Goal: Task Accomplishment & Management: Manage account settings

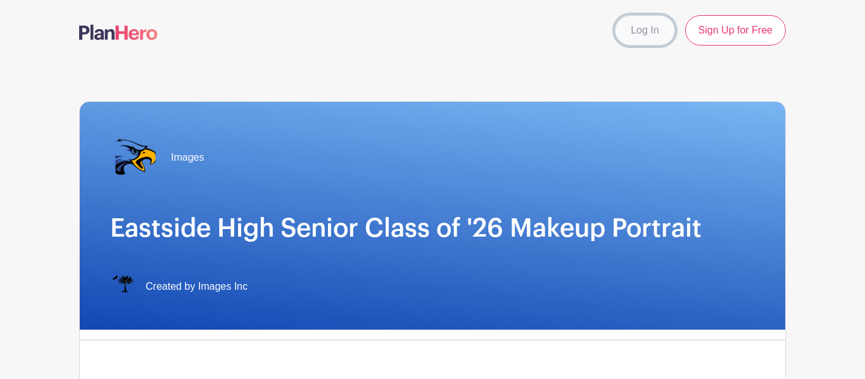
click at [640, 33] on link "Log In" at bounding box center [645, 30] width 60 height 30
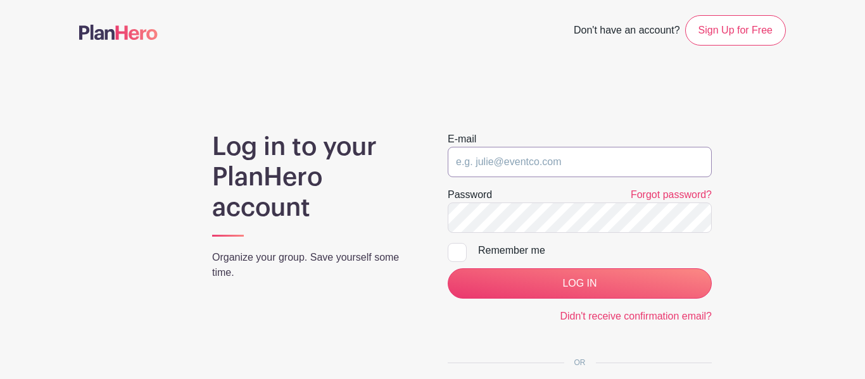
click at [517, 175] on input "email" at bounding box center [580, 162] width 264 height 30
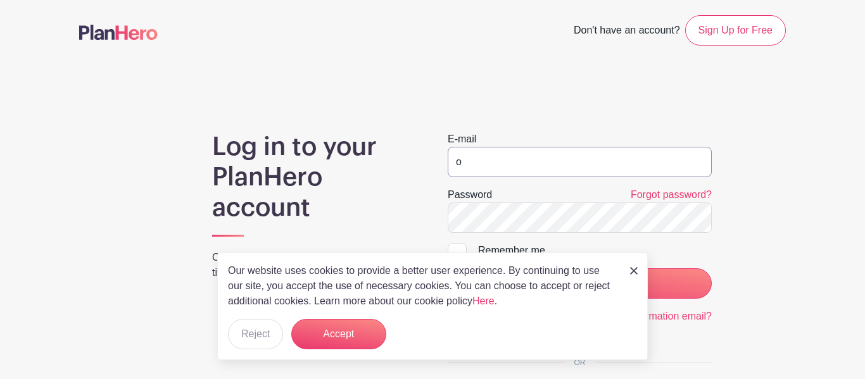
type input "[EMAIL_ADDRESS][DOMAIN_NAME]"
click at [633, 267] on img at bounding box center [634, 271] width 8 height 8
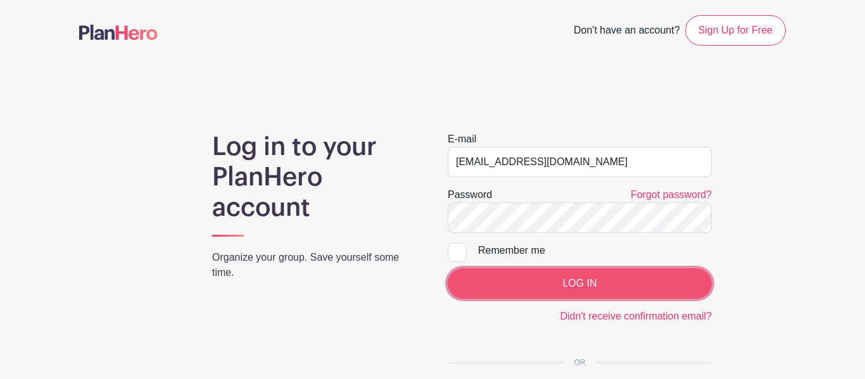
click at [631, 280] on input "LOG IN" at bounding box center [580, 284] width 264 height 30
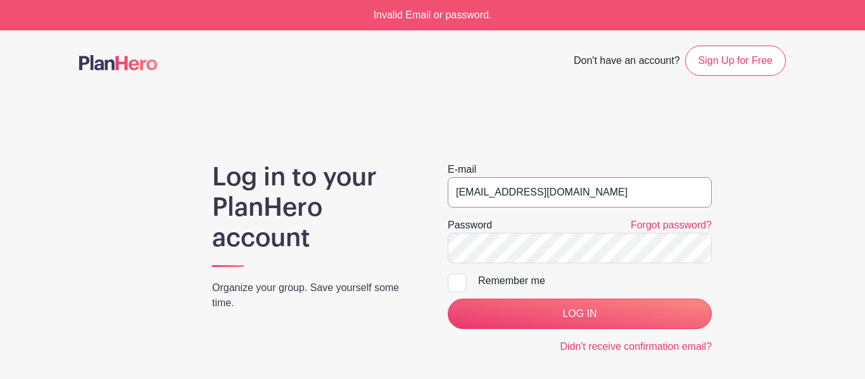
drag, startPoint x: 606, startPoint y: 201, endPoint x: 457, endPoint y: 205, distance: 149.5
click at [457, 205] on input "[EMAIL_ADDRESS][DOMAIN_NAME]" at bounding box center [580, 192] width 264 height 30
type input "[EMAIL_ADDRESS][DOMAIN_NAME]"
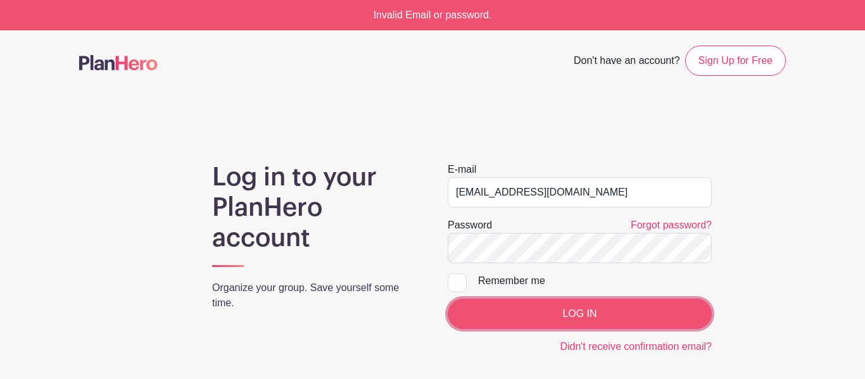
click at [518, 314] on input "LOG IN" at bounding box center [580, 314] width 264 height 30
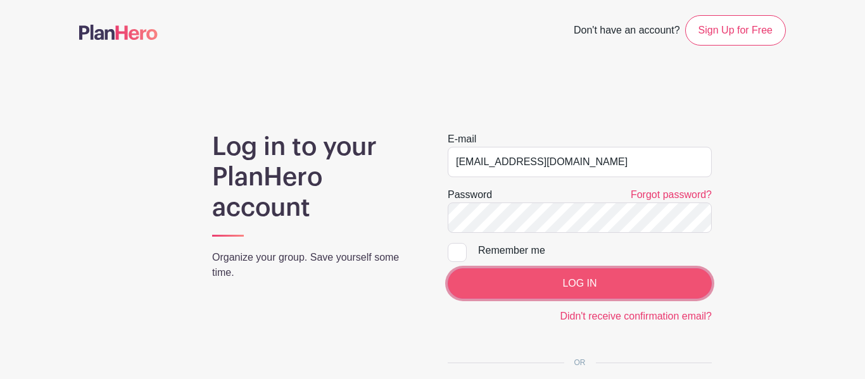
click at [484, 287] on input "LOG IN" at bounding box center [580, 284] width 264 height 30
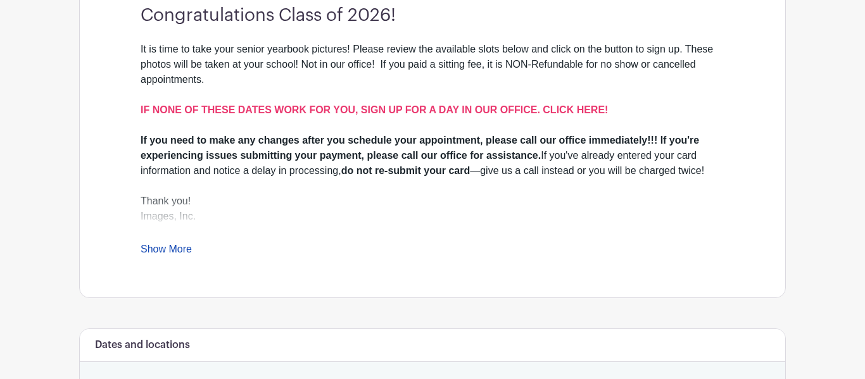
scroll to position [391, 0]
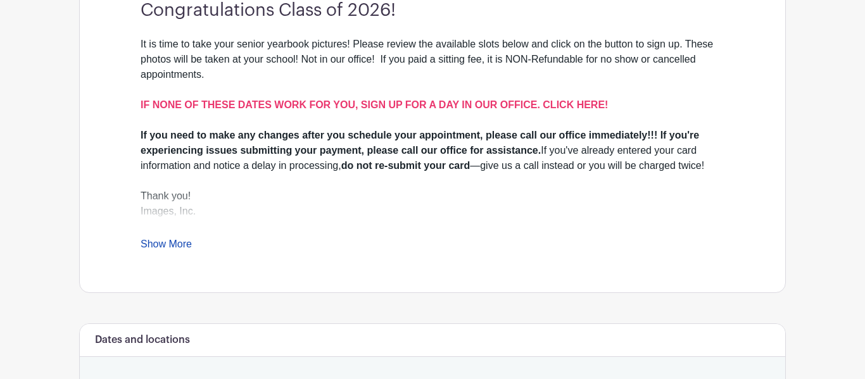
click at [154, 243] on link "Show More" at bounding box center [166, 247] width 51 height 16
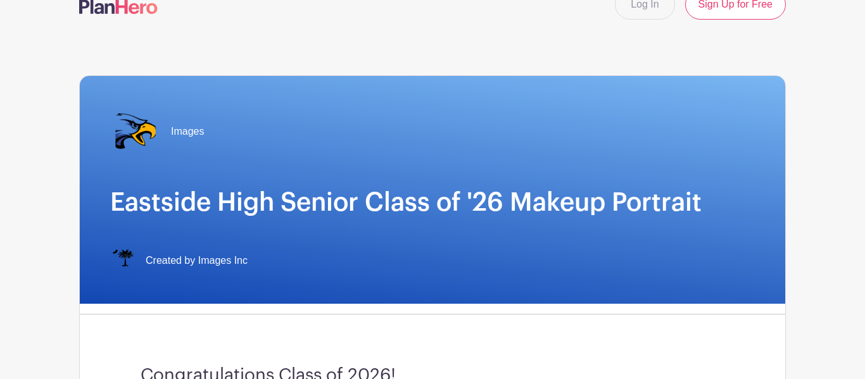
scroll to position [0, 0]
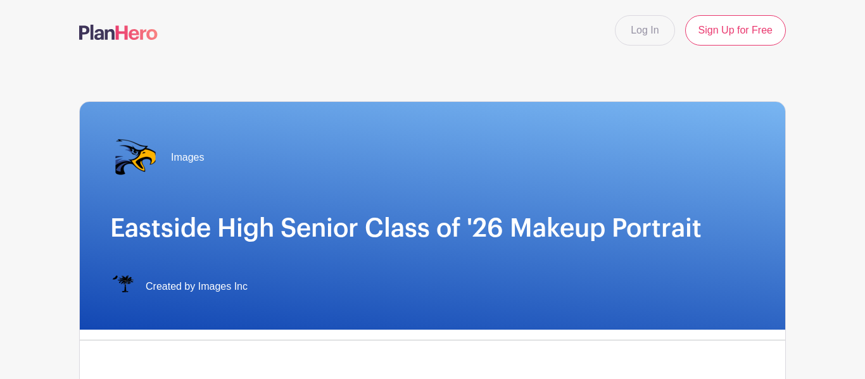
click at [595, 13] on nav "Log In Sign Up for Free" at bounding box center [432, 30] width 865 height 61
